Goal: Contribute content: Add original content to the website for others to see

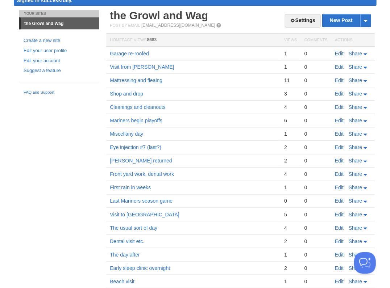
click at [336, 53] on link "Edit" at bounding box center [338, 54] width 9 height 6
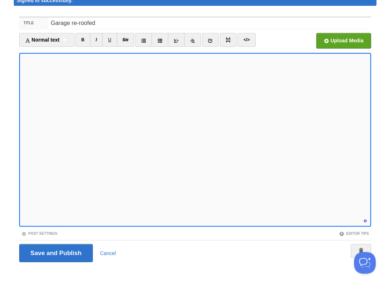
scroll to position [468, 0]
click at [55, 252] on input "Save and Publish" at bounding box center [56, 253] width 74 height 18
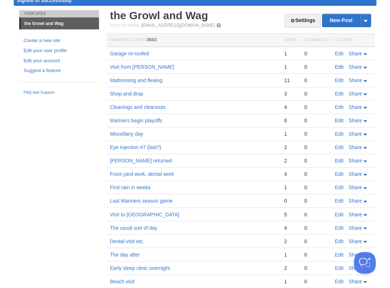
click at [338, 65] on link "Edit" at bounding box center [338, 67] width 9 height 6
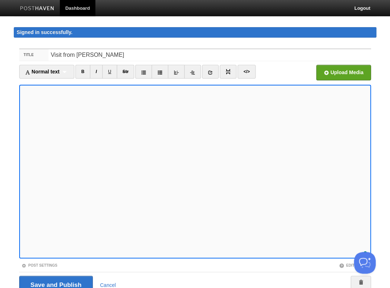
scroll to position [32, 0]
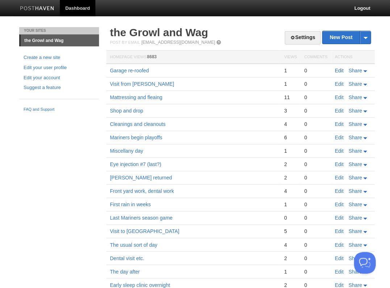
click at [337, 69] on link "Edit" at bounding box center [338, 71] width 9 height 6
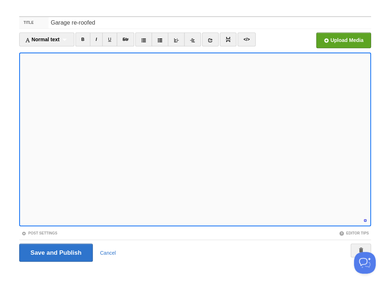
scroll to position [475, 0]
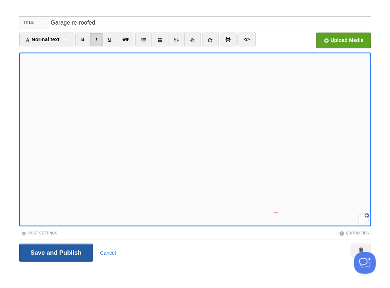
click at [55, 252] on input "Save and Publish" at bounding box center [56, 253] width 74 height 18
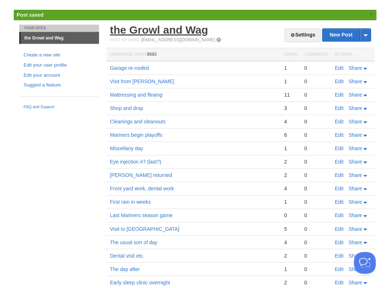
click at [128, 29] on link "the Growl and Wag" at bounding box center [159, 30] width 98 height 12
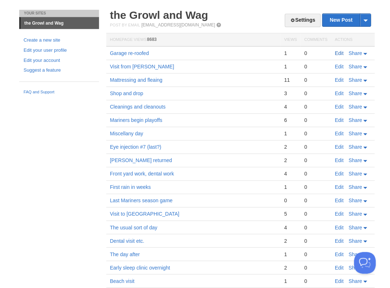
click at [336, 53] on link "Edit" at bounding box center [338, 53] width 9 height 6
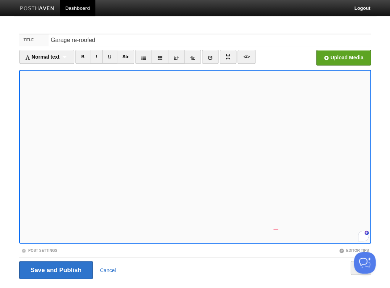
scroll to position [17, 0]
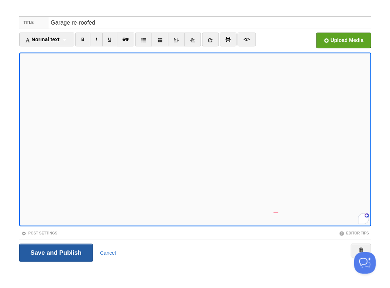
click at [55, 252] on input "Save and Publish" at bounding box center [56, 253] width 74 height 18
